Goal: Browse casually

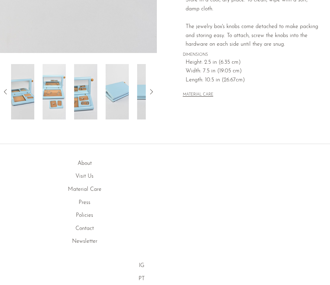
scroll to position [243, 0]
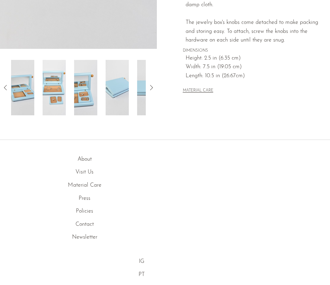
click at [111, 83] on img at bounding box center [117, 87] width 23 height 55
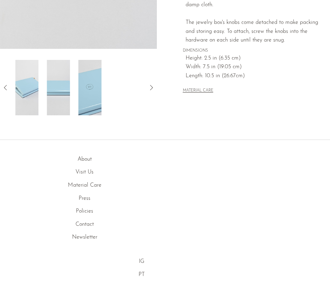
click at [59, 96] on img at bounding box center [58, 87] width 23 height 55
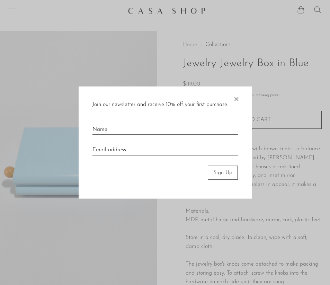
scroll to position [0, 0]
click at [235, 96] on span "×" at bounding box center [236, 97] width 7 height 22
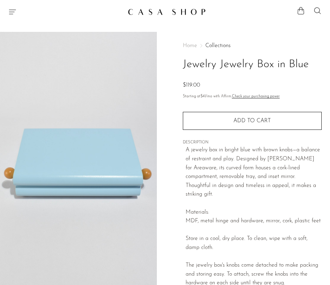
click at [155, 20] on main "Jewelry Jewelry Box in Blue $119.00" at bounding box center [165, 200] width 330 height 365
click at [157, 12] on img at bounding box center [167, 11] width 78 height 7
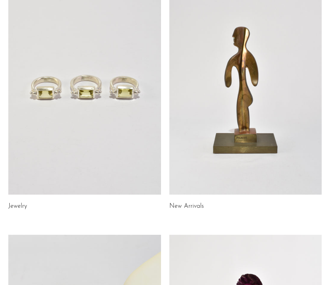
scroll to position [71, 0]
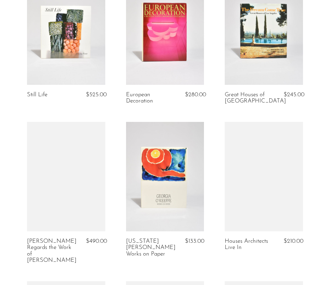
scroll to position [386, 0]
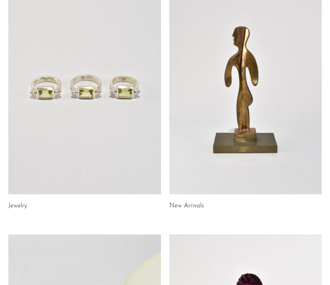
scroll to position [71, 0]
